Goal: Information Seeking & Learning: Learn about a topic

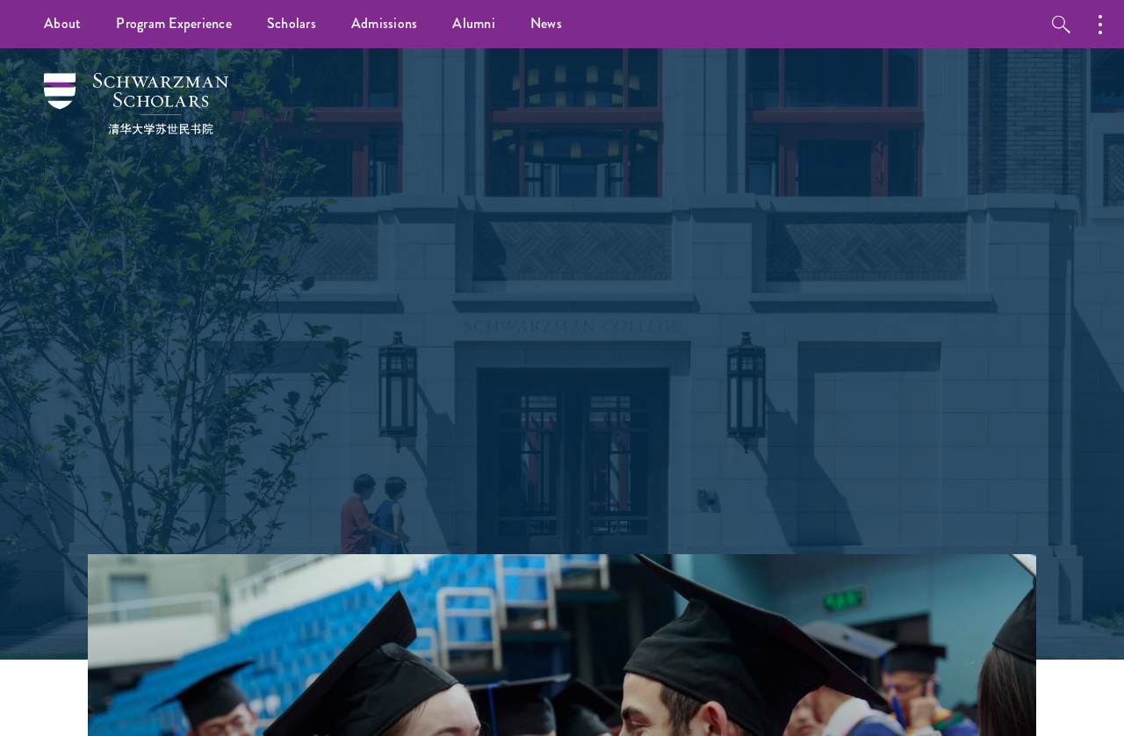
scroll to position [0, 72]
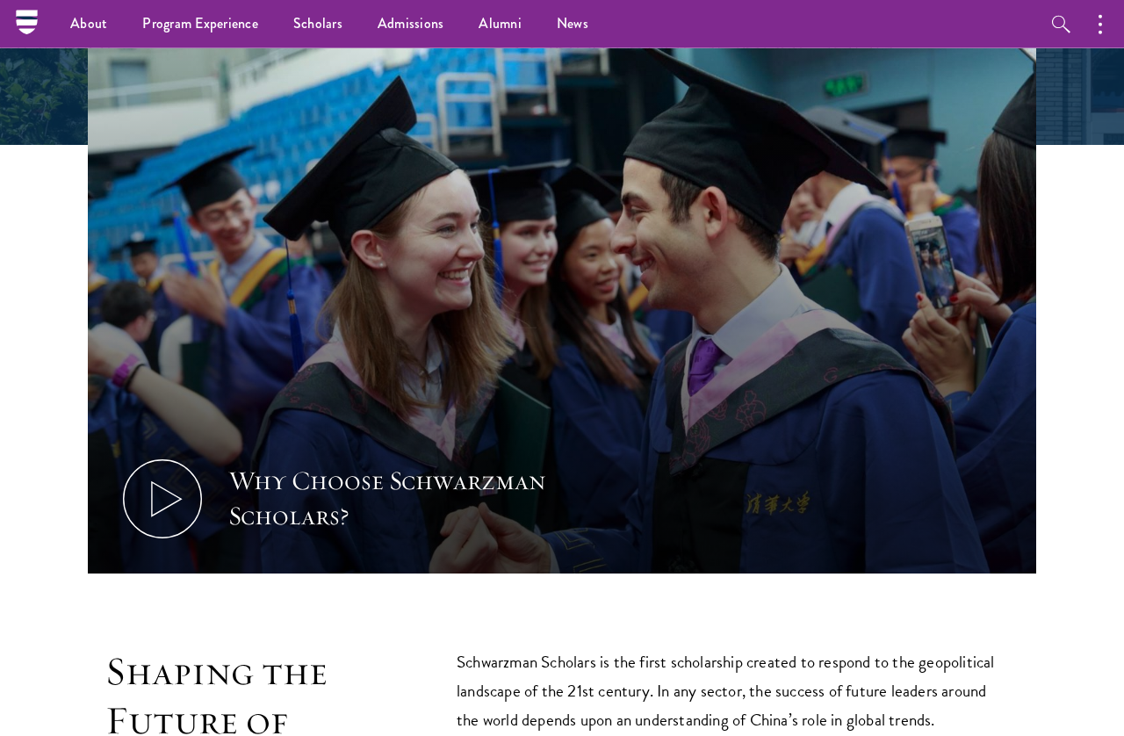
click at [1095, 23] on button "button" at bounding box center [1105, 24] width 39 height 48
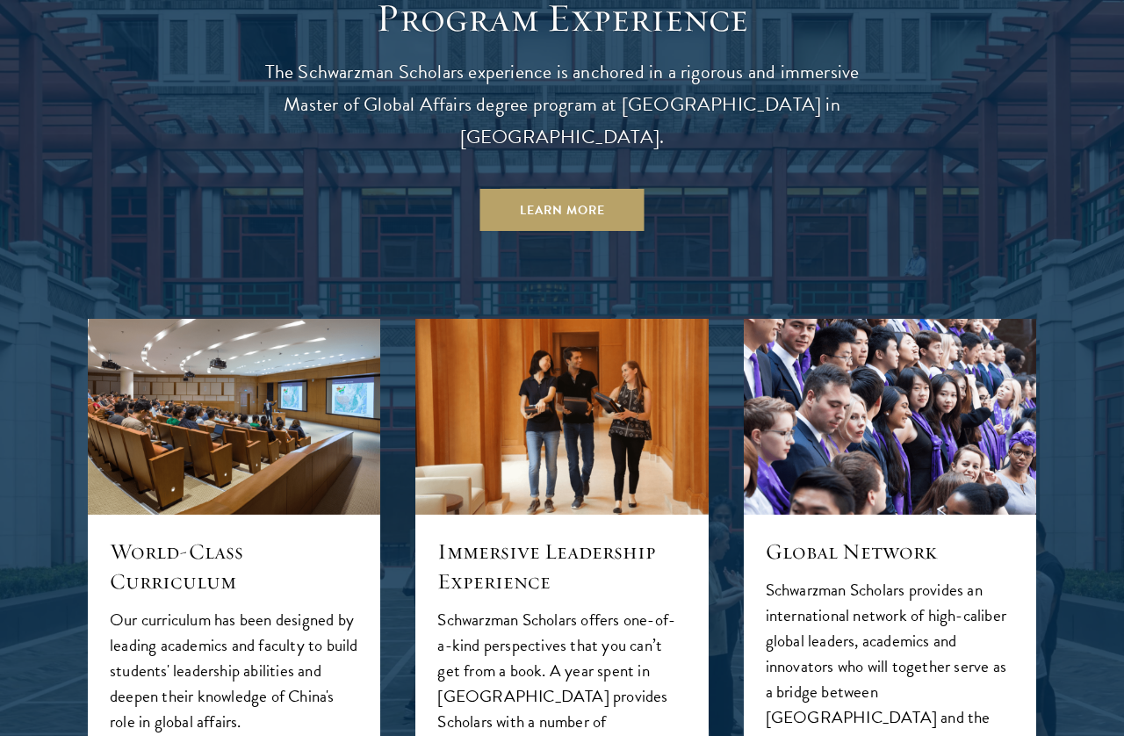
scroll to position [1524, 0]
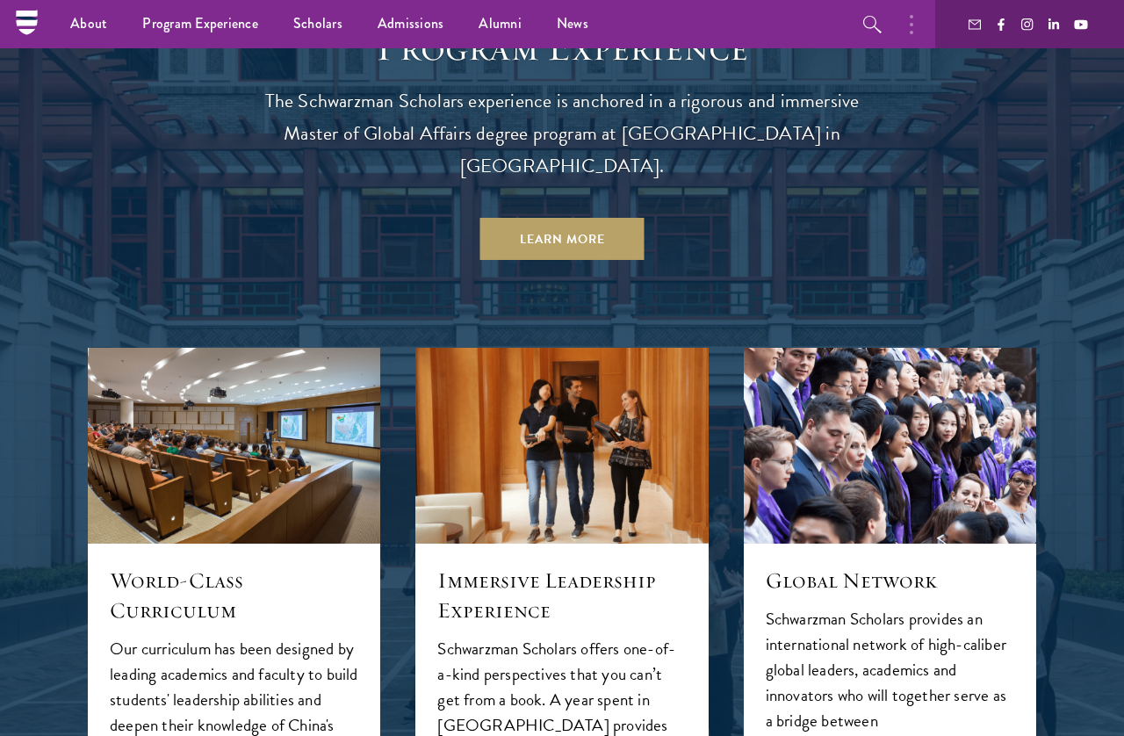
click at [545, 218] on link "Learn More" at bounding box center [562, 239] width 164 height 42
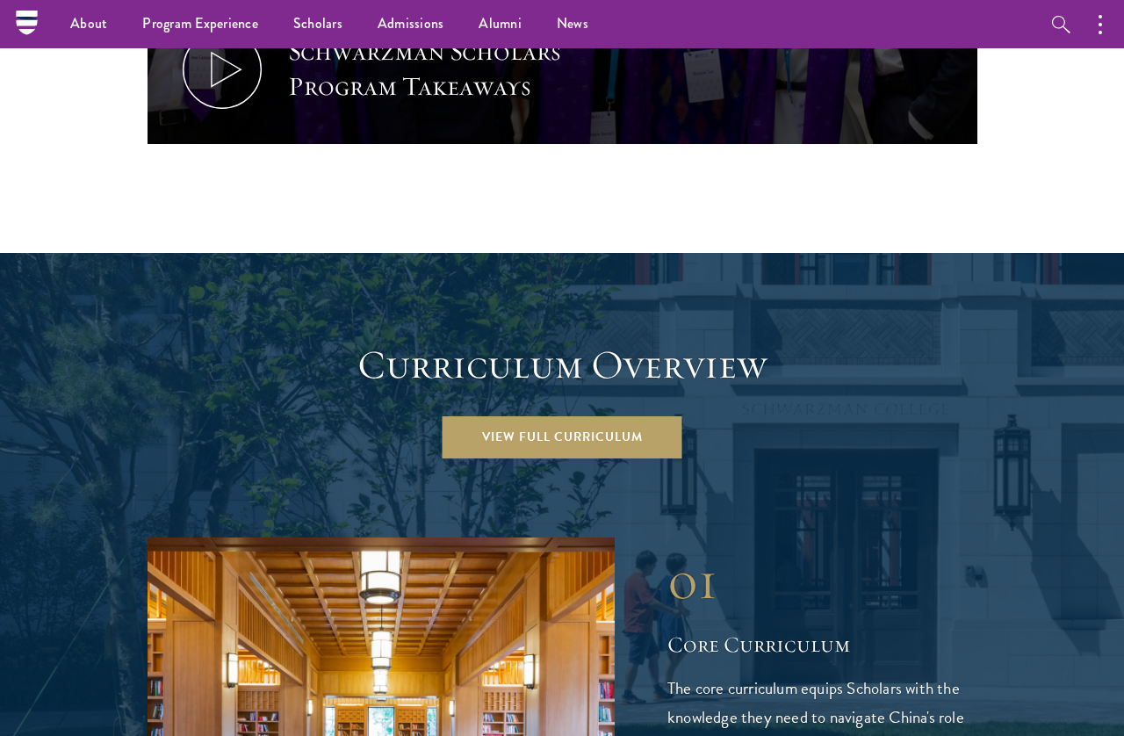
scroll to position [2142, 0]
click at [0, 0] on li "Overview" at bounding box center [0, 0] width 0 height 0
click at [0, 0] on link "Overview" at bounding box center [0, 0] width 0 height 0
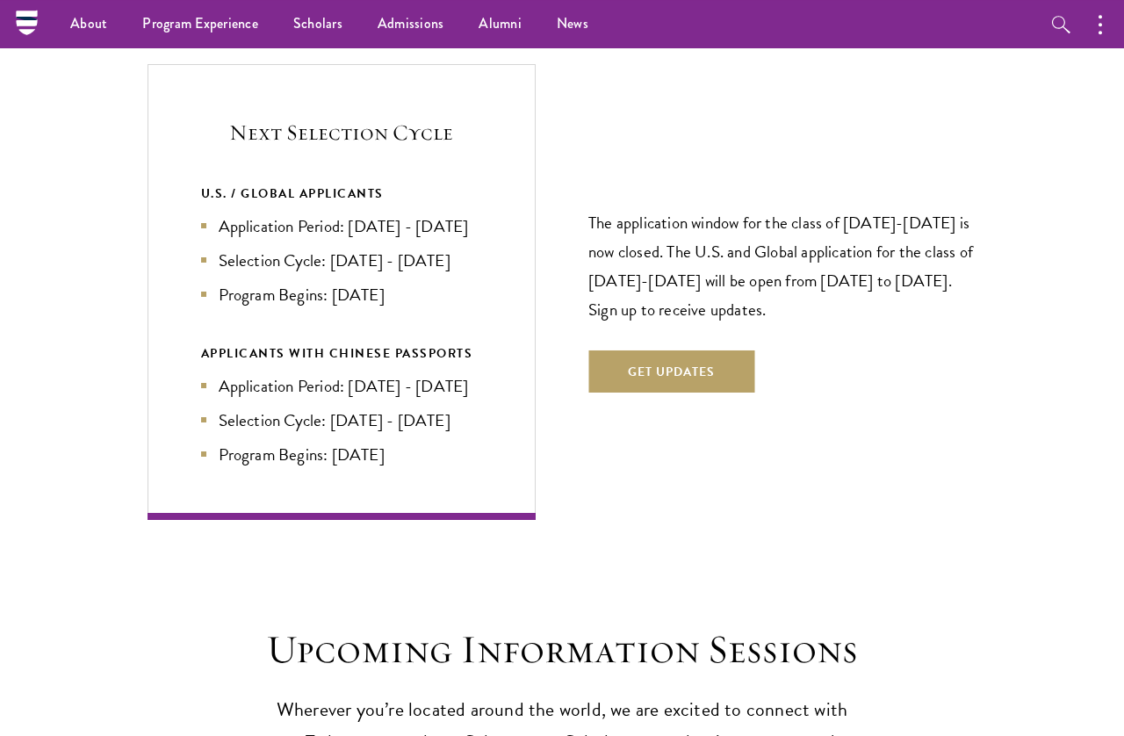
scroll to position [3596, 0]
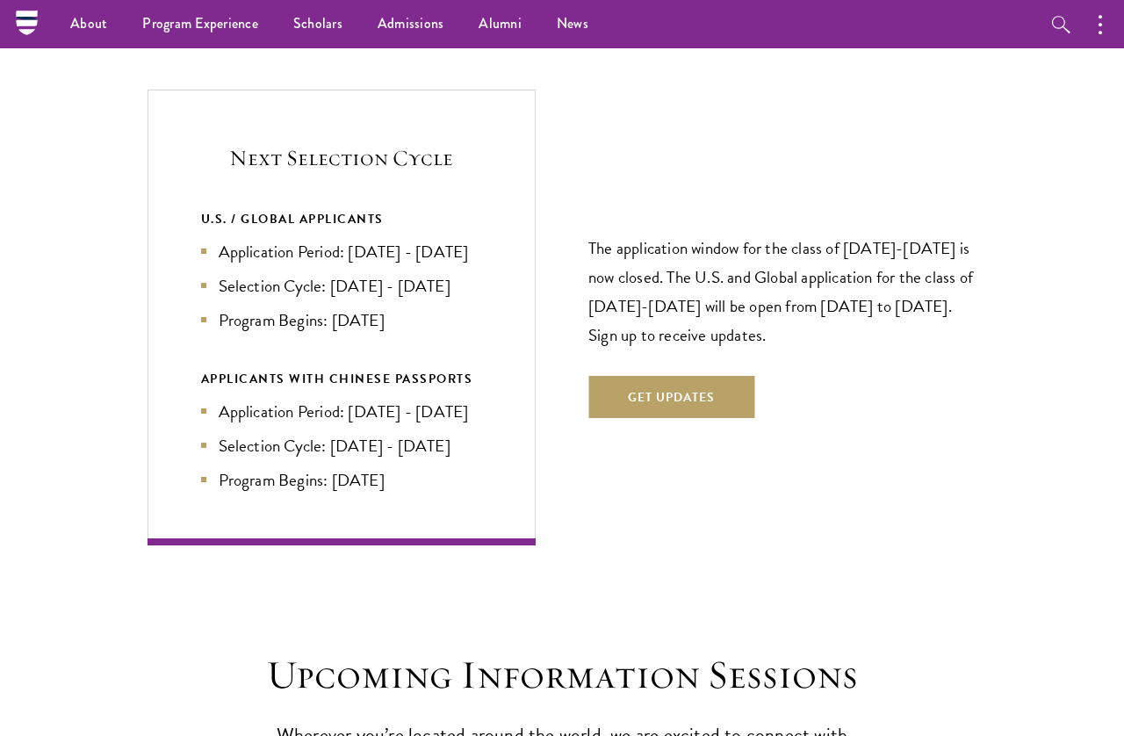
click at [647, 392] on button "Get Updates" at bounding box center [671, 397] width 166 height 42
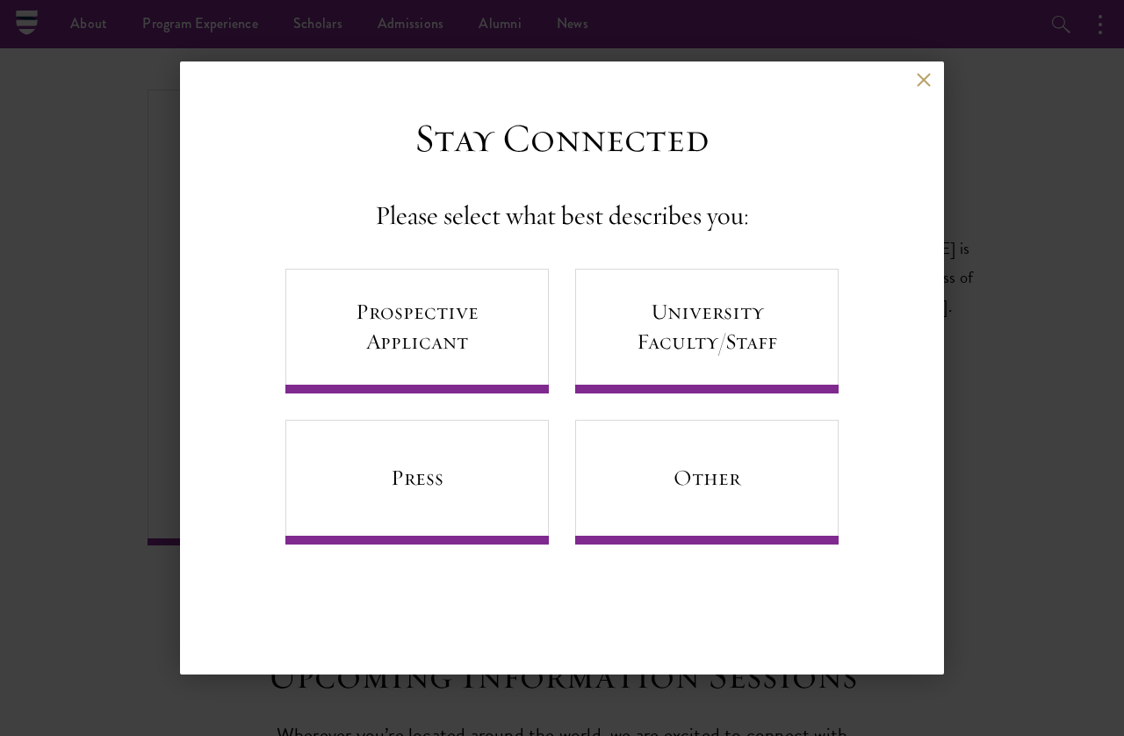
click at [919, 87] on button at bounding box center [923, 79] width 15 height 15
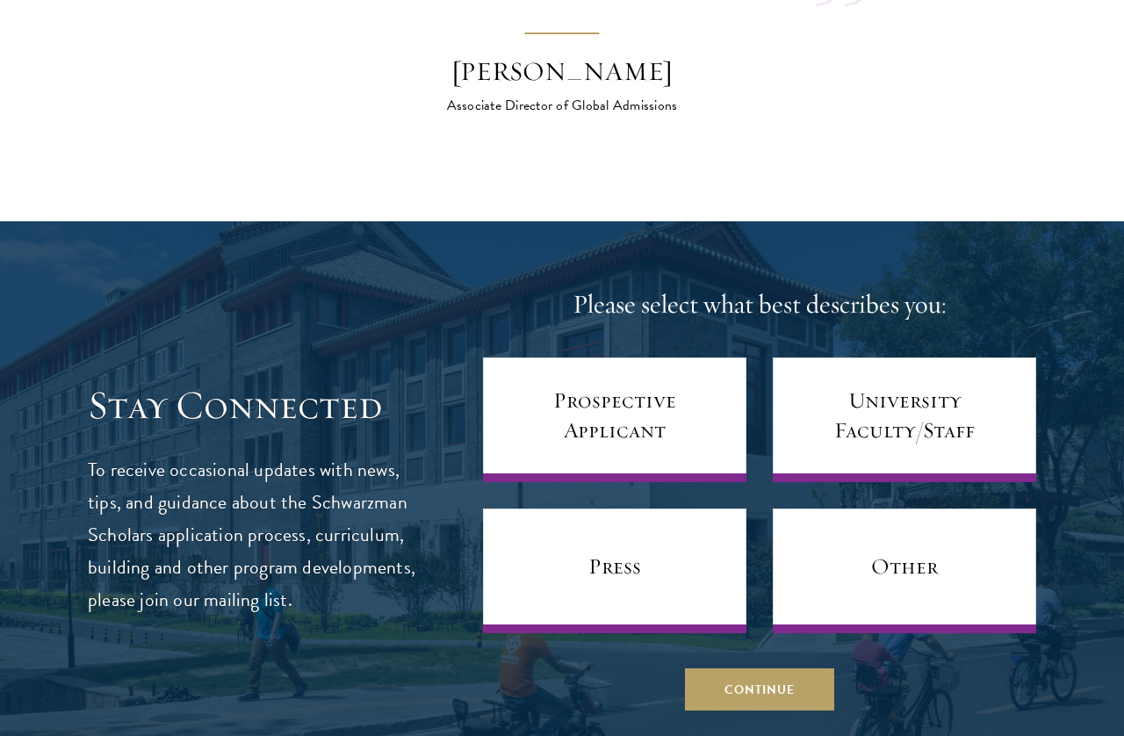
scroll to position [6581, 0]
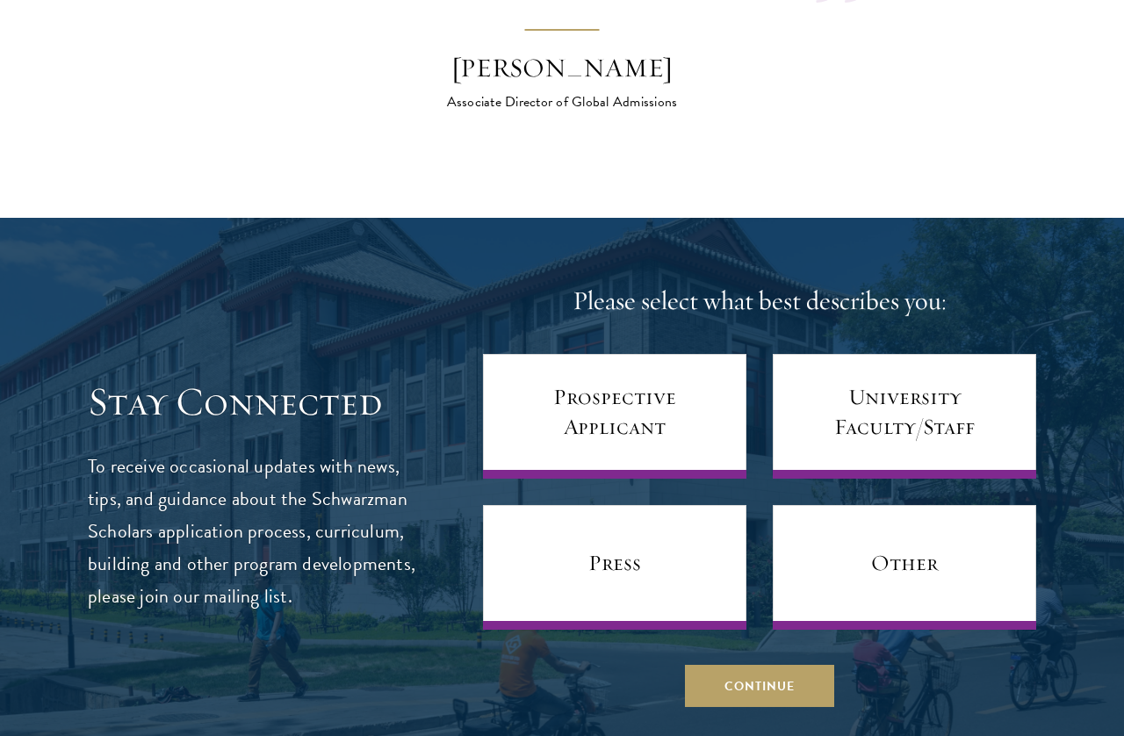
click at [687, 410] on link "Prospective Applicant" at bounding box center [615, 416] width 264 height 125
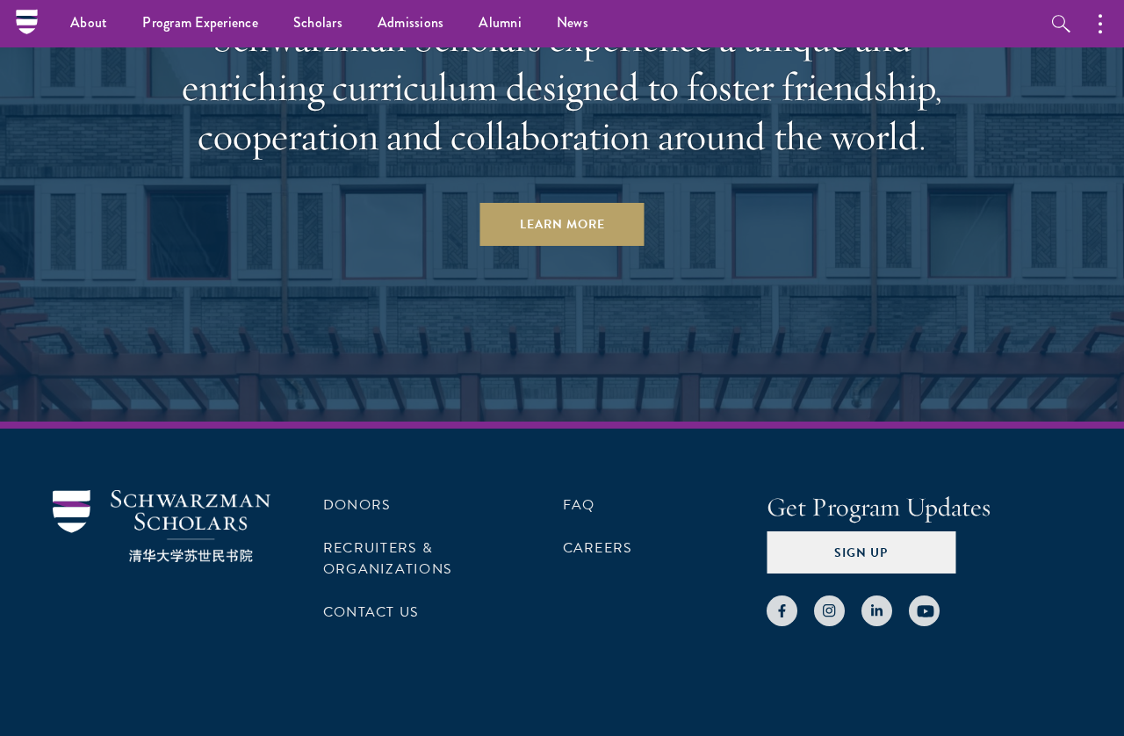
scroll to position [8432, 0]
click at [937, 569] on button "Sign Up" at bounding box center [861, 553] width 189 height 42
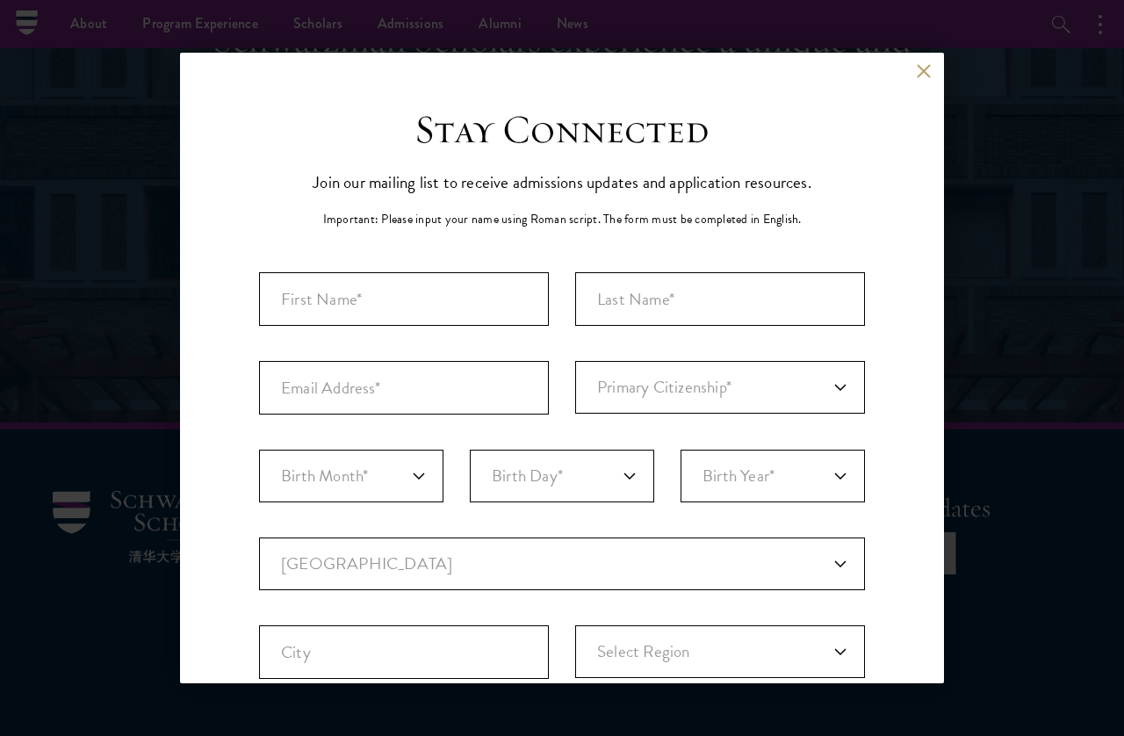
click at [915, 76] on div "Back" at bounding box center [562, 84] width 764 height 42
click at [923, 76] on button at bounding box center [923, 70] width 15 height 15
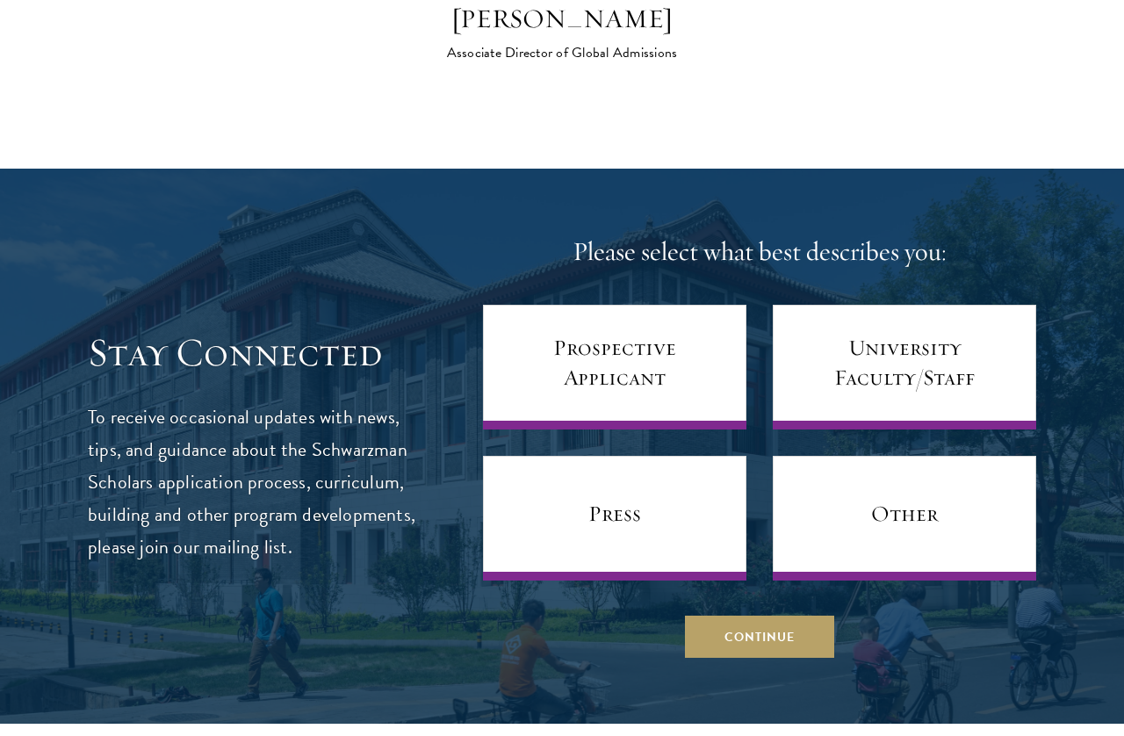
scroll to position [6636, 0]
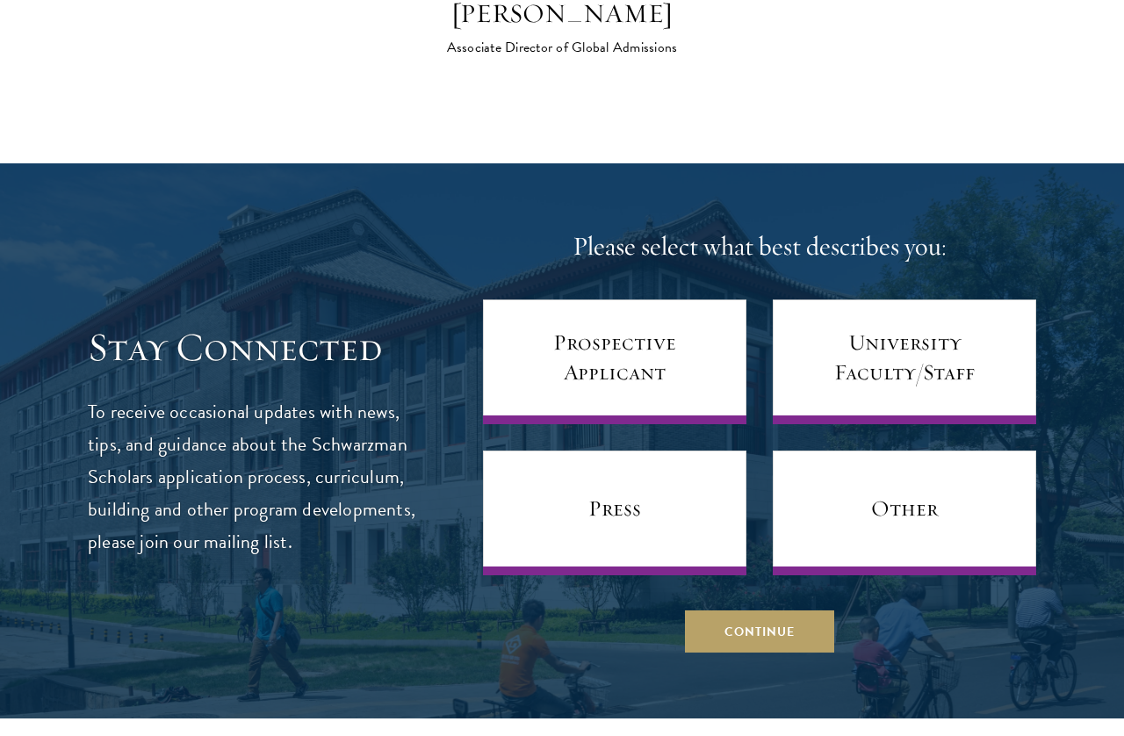
click at [797, 653] on button "Continue" at bounding box center [759, 631] width 149 height 42
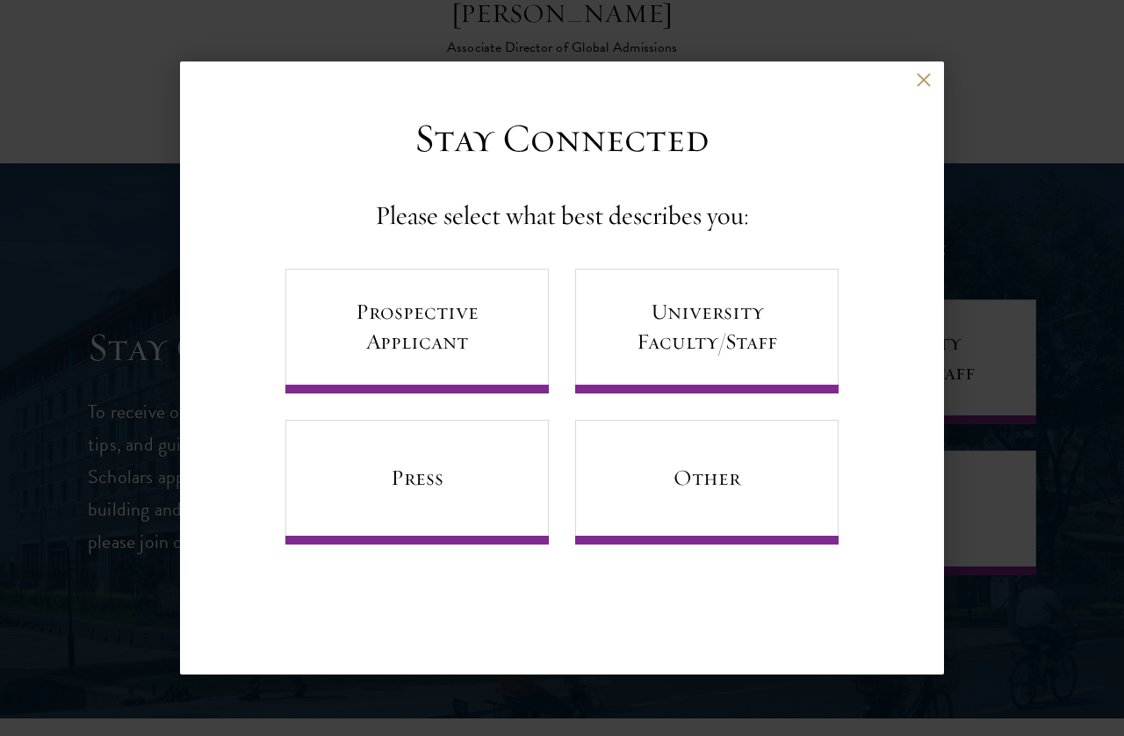
click at [316, 322] on link "Prospective Applicant" at bounding box center [417, 331] width 264 height 125
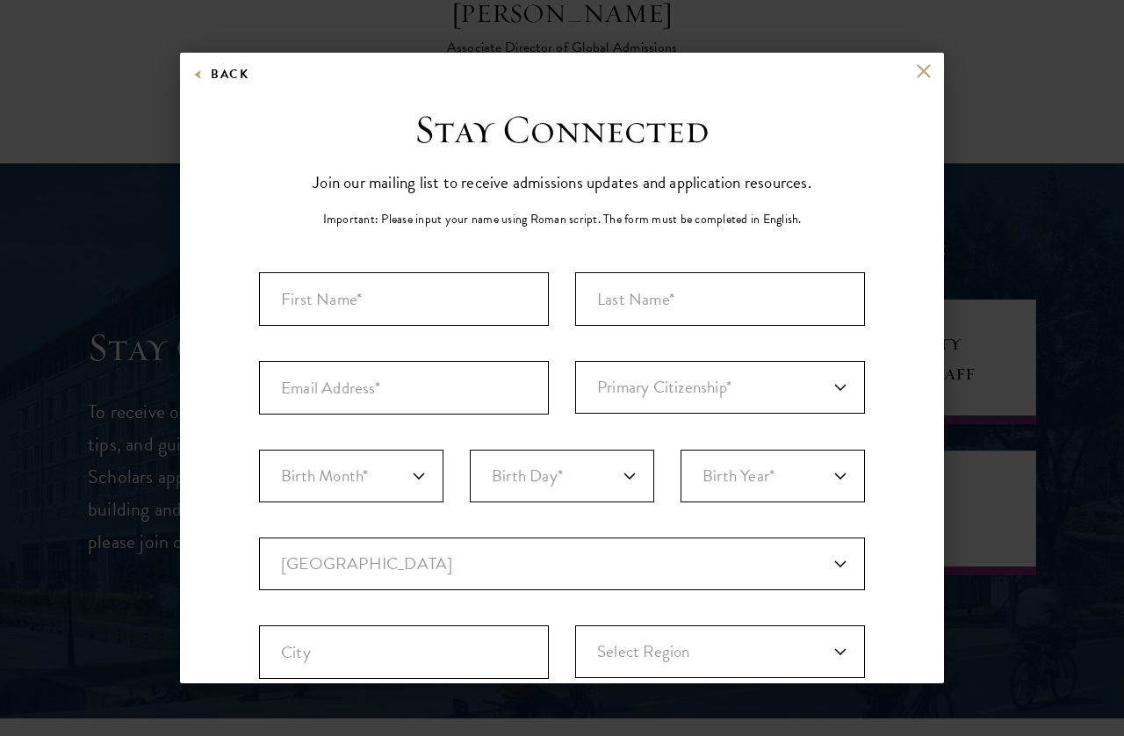
click at [916, 141] on div "Stay Connected Please select what best describes you: Prospective Applicant Uni…" at bounding box center [562, 603] width 764 height 997
click at [919, 110] on div "Stay Connected Please select what best describes you: Prospective Applicant Uni…" at bounding box center [562, 603] width 764 height 997
